Goal: Task Accomplishment & Management: Manage account settings

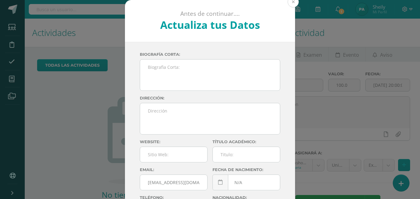
click at [292, 1] on button at bounding box center [293, 1] width 11 height 11
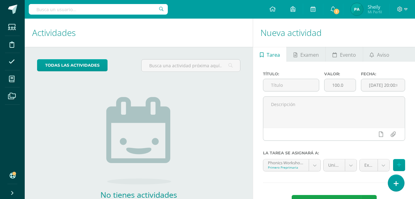
scroll to position [39, 0]
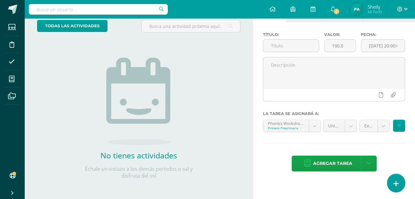
click at [395, 185] on icon at bounding box center [397, 183] width 6 height 7
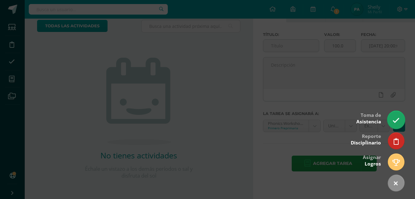
click at [395, 123] on icon at bounding box center [396, 120] width 7 height 7
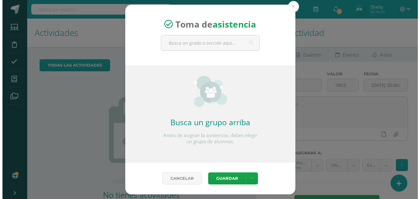
scroll to position [0, 0]
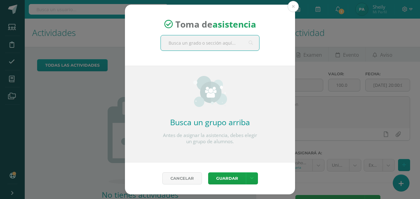
click at [231, 47] on input "text" at bounding box center [210, 42] width 98 height 15
type input "Primero C"
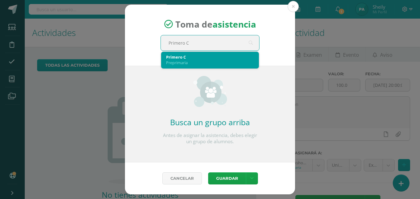
click at [221, 60] on div "Preprimaria" at bounding box center [210, 63] width 88 height 6
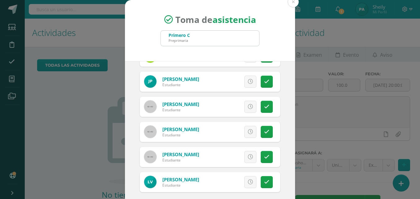
scroll to position [35, 0]
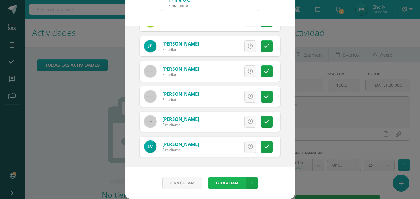
click at [232, 184] on button "Guardar" at bounding box center [227, 183] width 38 height 12
